Goal: Task Accomplishment & Management: Use online tool/utility

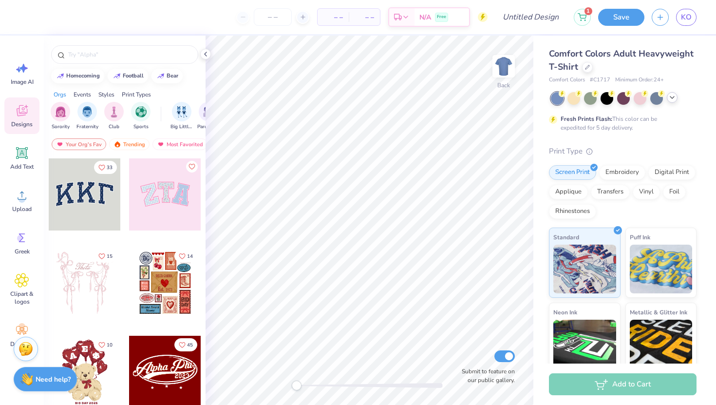
click at [674, 100] on icon at bounding box center [672, 97] width 8 height 8
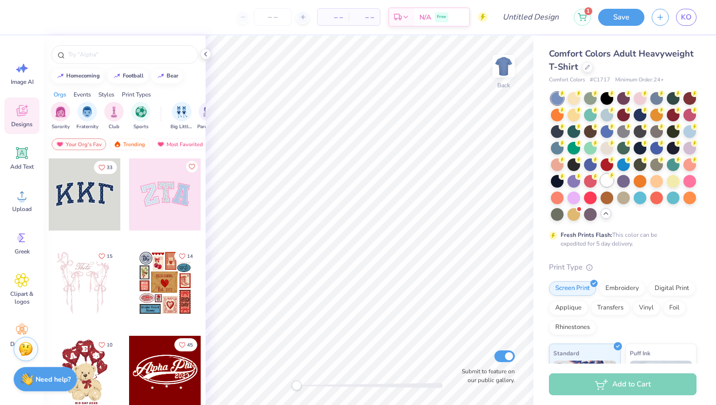
click at [609, 183] on div at bounding box center [606, 180] width 13 height 13
click at [24, 202] on icon at bounding box center [22, 195] width 15 height 15
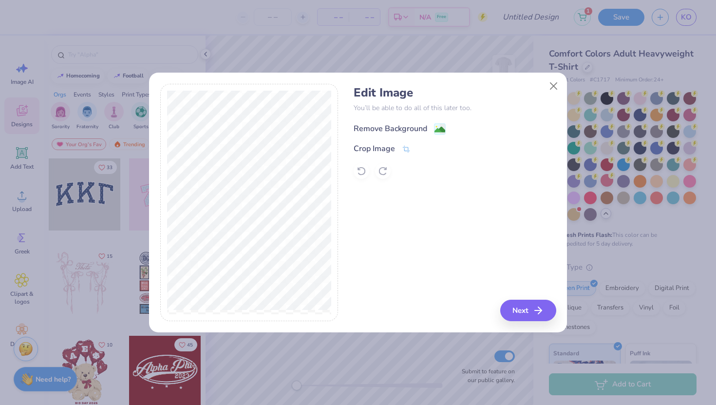
click at [439, 129] on image at bounding box center [439, 129] width 11 height 11
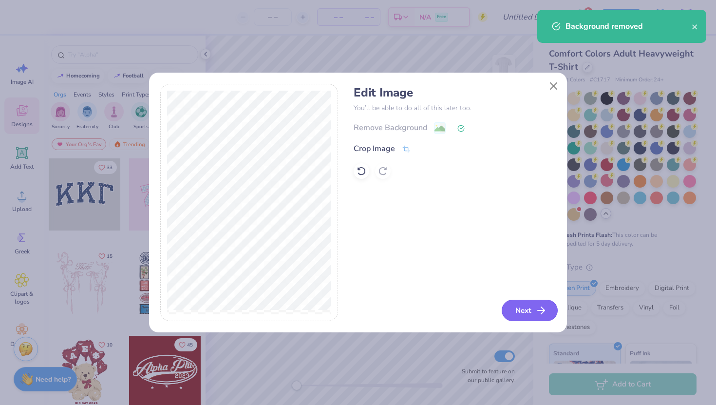
click at [527, 308] on button "Next" at bounding box center [530, 309] width 56 height 21
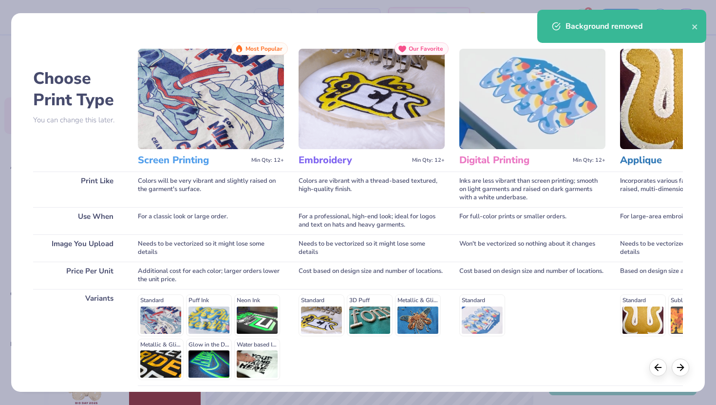
scroll to position [81, 0]
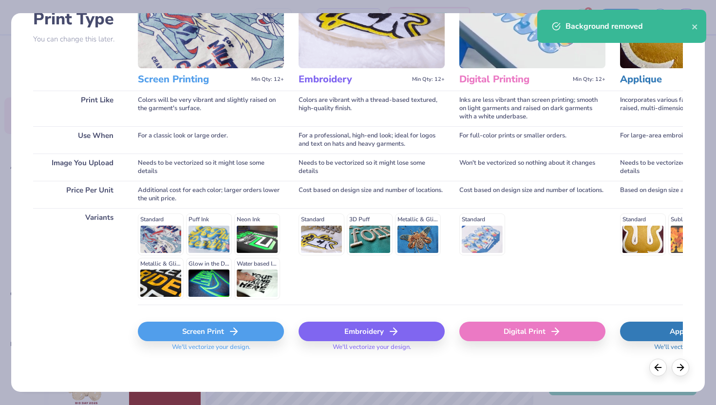
click at [191, 332] on div "Screen Print" at bounding box center [211, 330] width 146 height 19
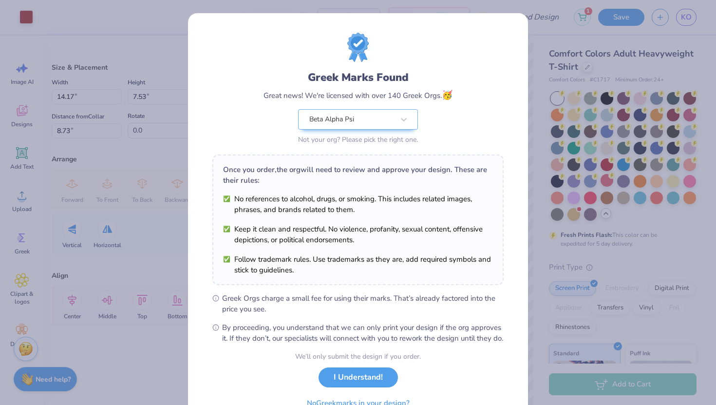
scroll to position [51, 0]
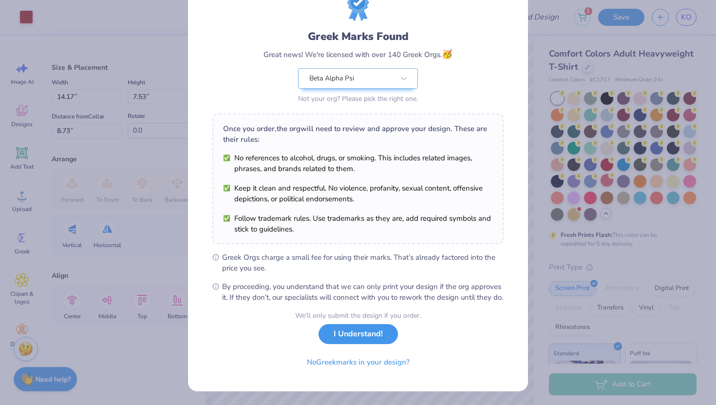
click at [338, 343] on button "I Understand!" at bounding box center [357, 334] width 79 height 20
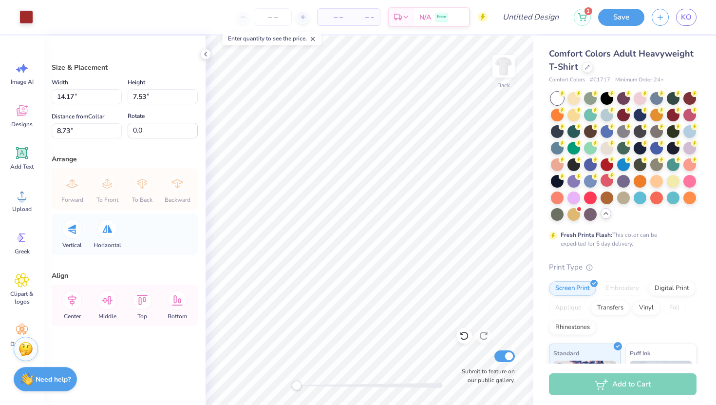
scroll to position [0, 0]
type input "10.69"
type input "5.68"
type input "10.59"
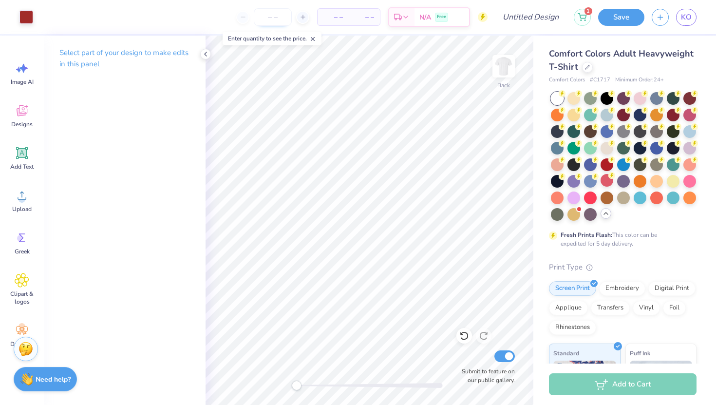
click at [269, 23] on input "number" at bounding box center [273, 17] width 38 height 18
click at [500, 63] on img at bounding box center [503, 66] width 39 height 39
click at [24, 204] on div "Upload" at bounding box center [21, 200] width 35 height 37
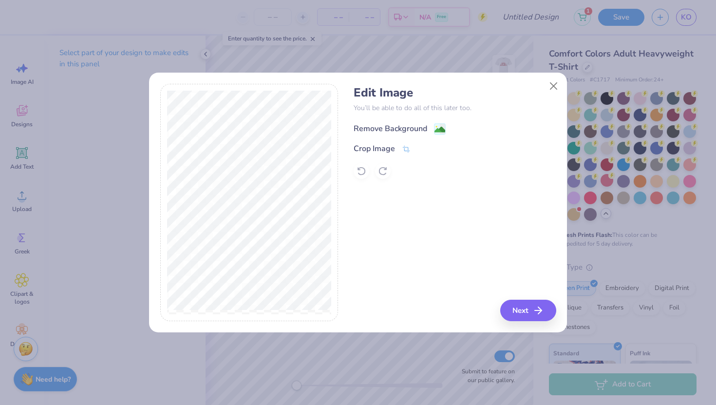
click at [436, 130] on image at bounding box center [439, 129] width 11 height 11
click at [547, 315] on button "Next" at bounding box center [530, 309] width 56 height 21
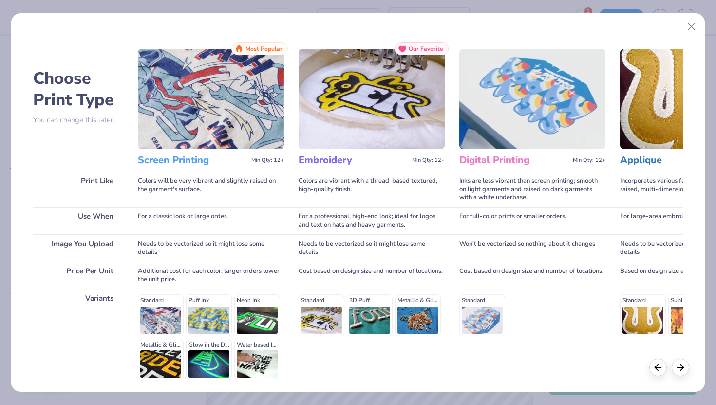
scroll to position [81, 0]
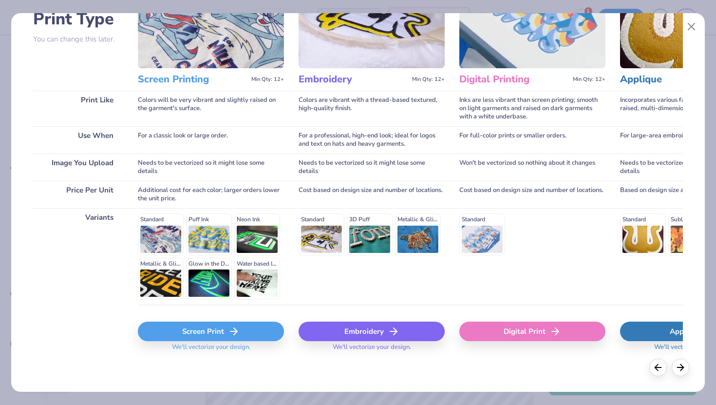
click at [202, 339] on div "Screen Print" at bounding box center [211, 330] width 146 height 19
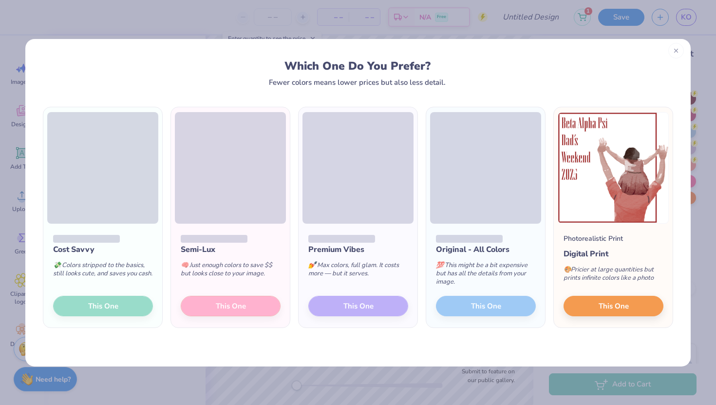
click at [674, 55] on div at bounding box center [676, 51] width 16 height 16
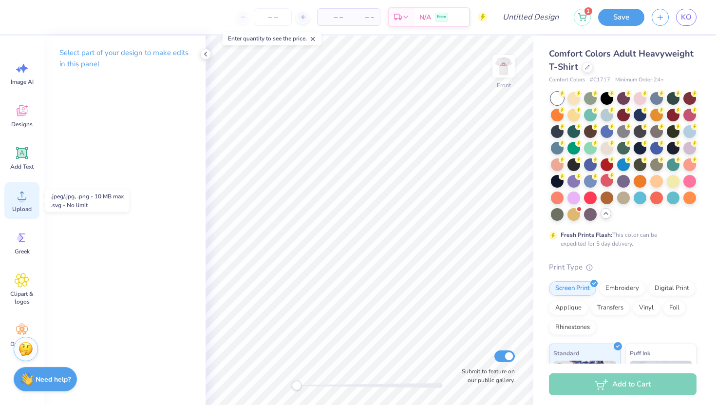
click at [26, 211] on span "Upload" at bounding box center [21, 209] width 19 height 8
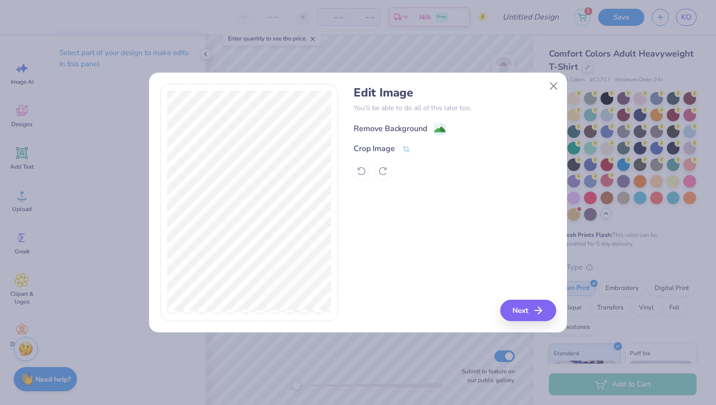
click at [434, 129] on icon at bounding box center [440, 129] width 12 height 12
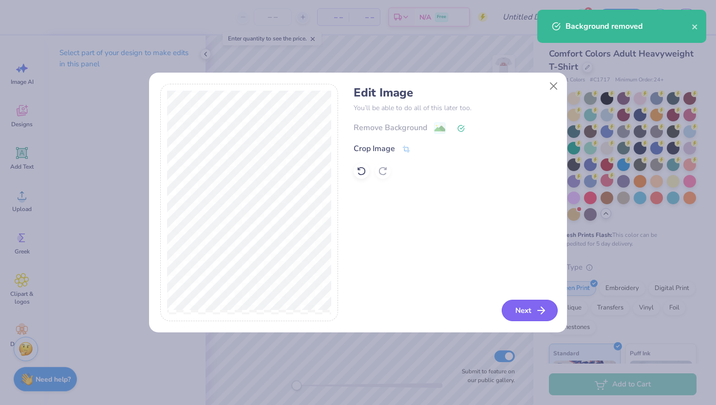
click at [513, 311] on button "Next" at bounding box center [530, 309] width 56 height 21
